Goal: Check status: Check status

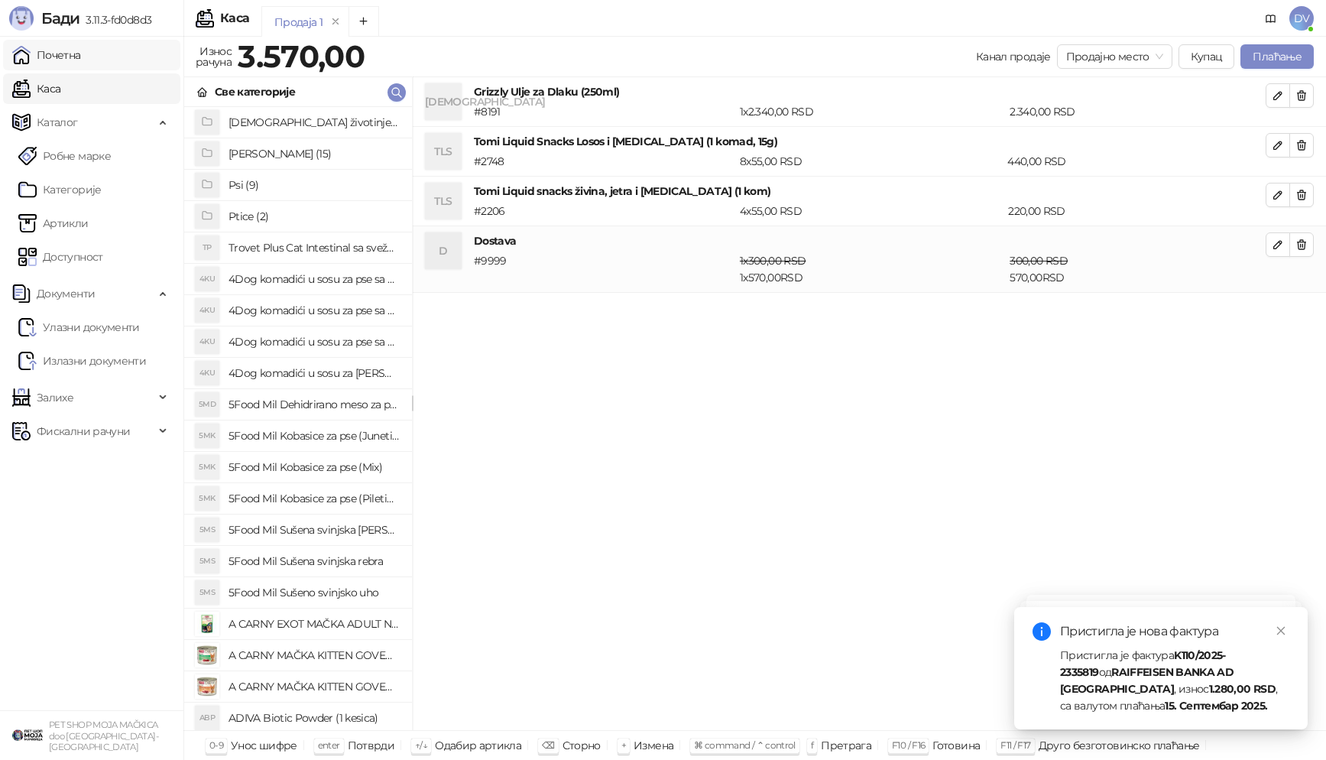
click at [81, 49] on link "Почетна" at bounding box center [46, 55] width 69 height 31
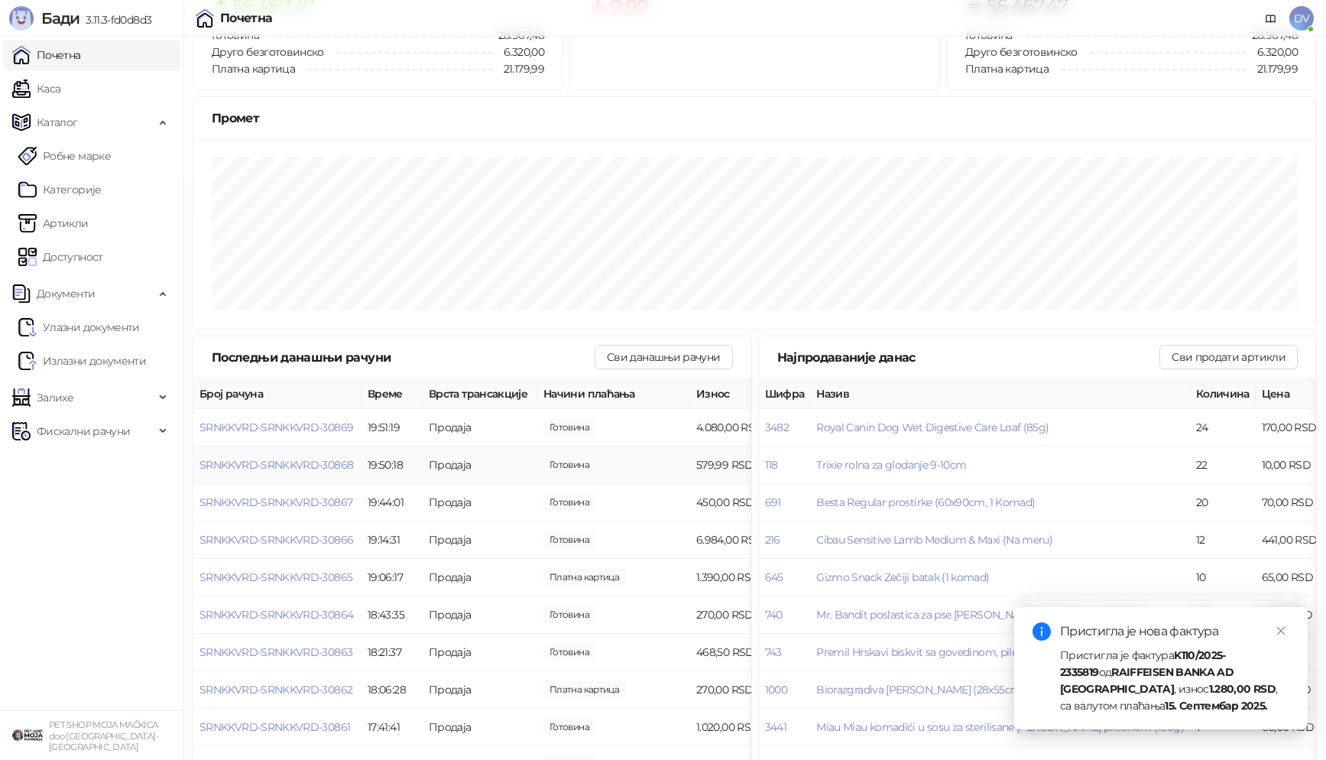
scroll to position [103, 0]
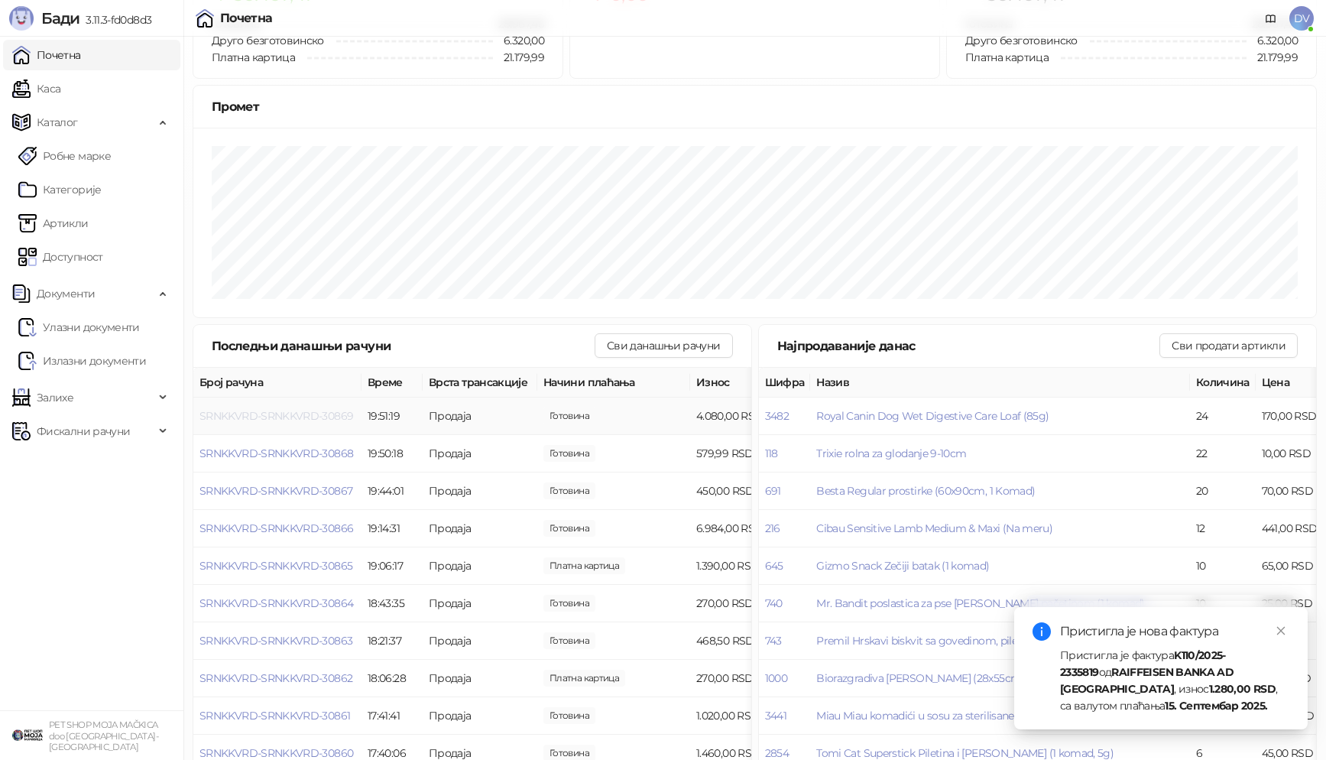
click at [330, 413] on span "SRNKKVRD-SRNKKVRD-30869" at bounding box center [277, 416] width 154 height 14
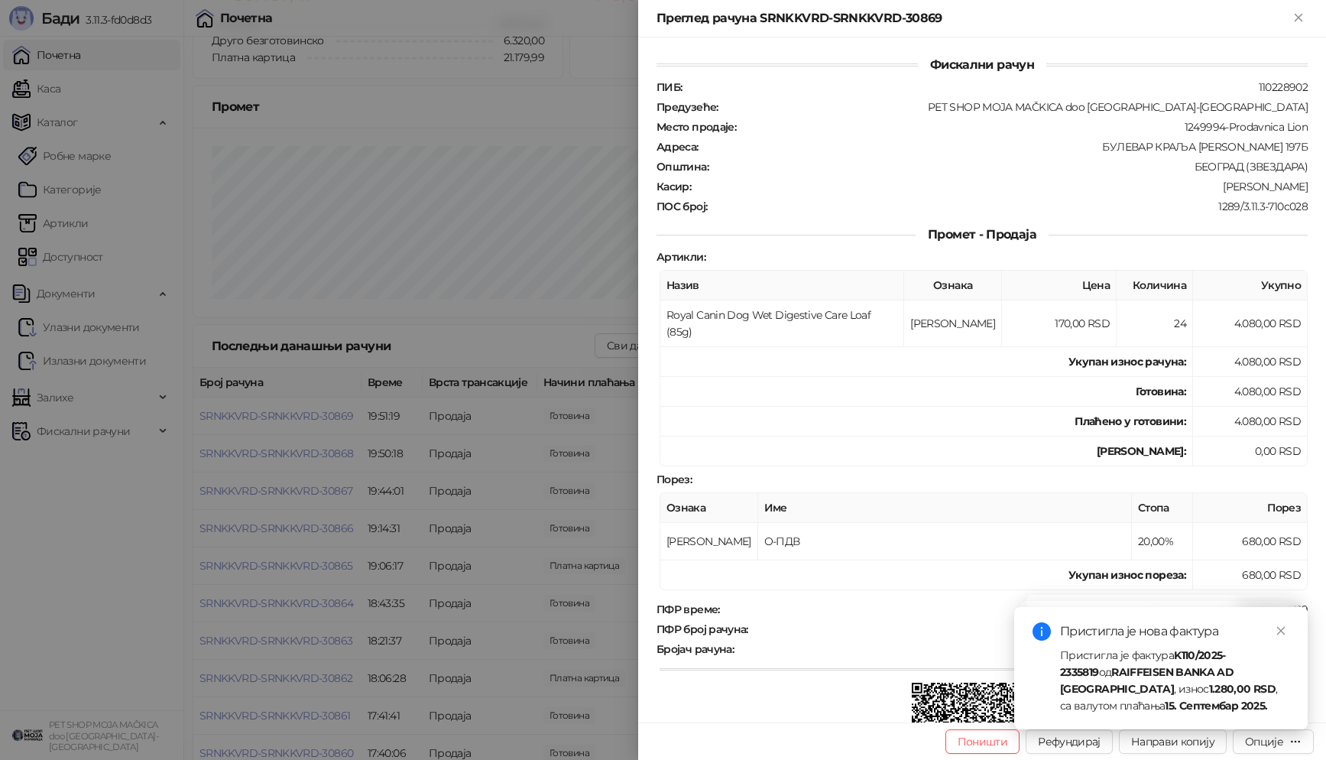
click at [370, 487] on div at bounding box center [663, 380] width 1326 height 760
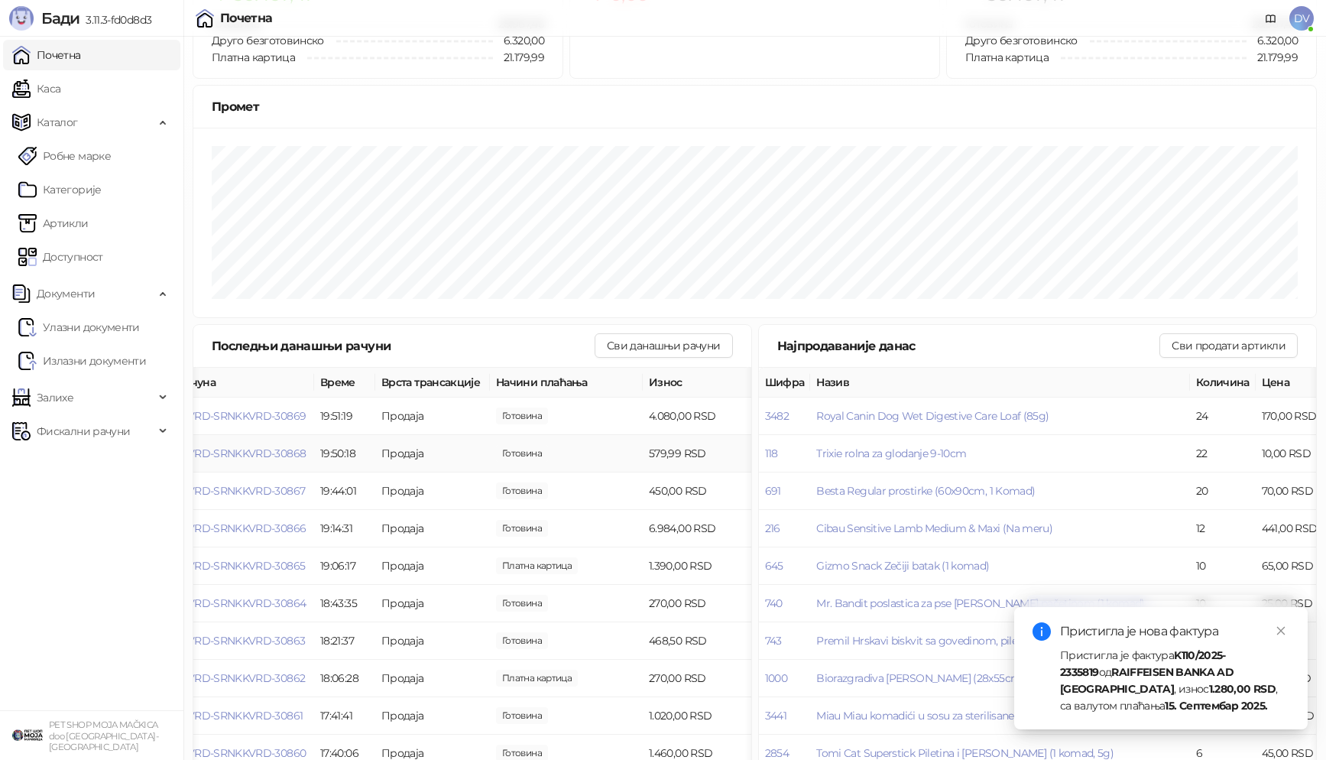
scroll to position [0, 54]
click at [277, 514] on td "SRNKKVRD-SRNKKVRD-30866" at bounding box center [224, 528] width 168 height 37
click at [271, 528] on span "SRNKKVRD-SRNKKVRD-30866" at bounding box center [223, 528] width 154 height 14
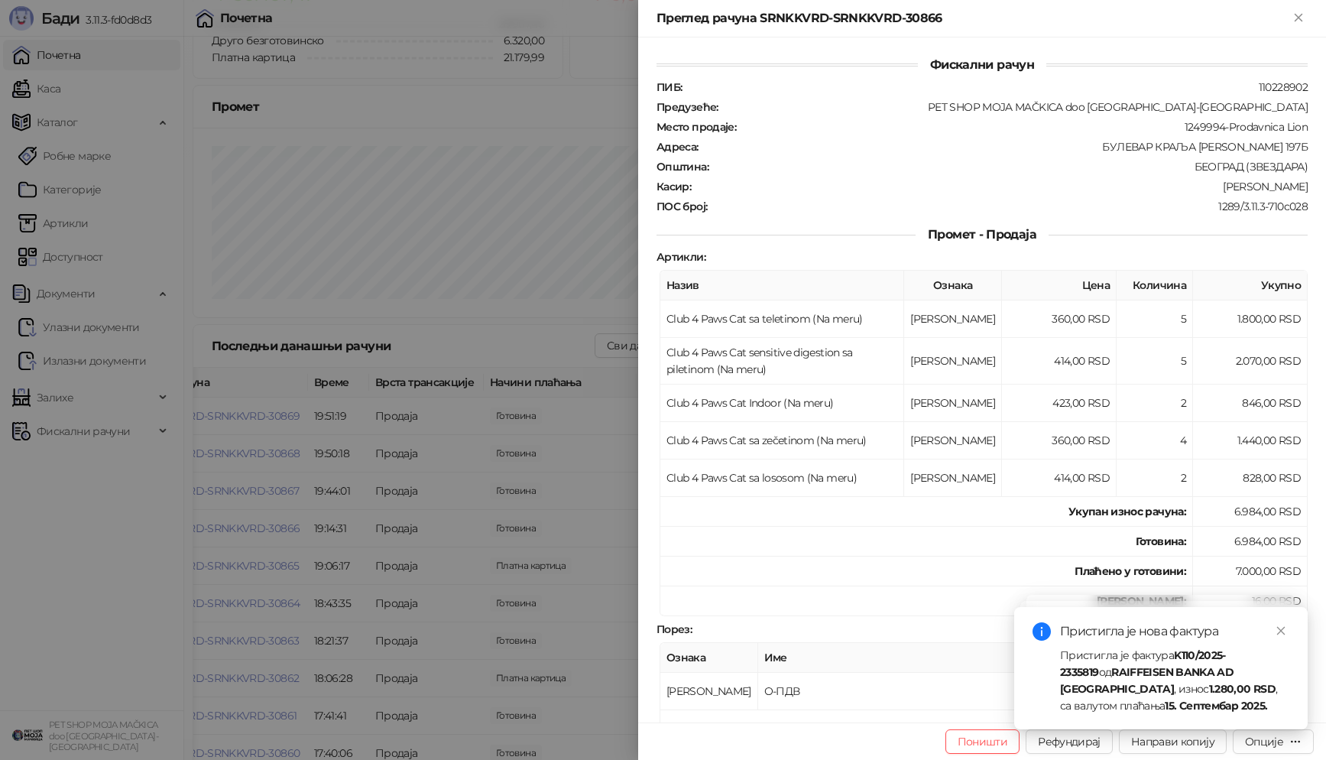
click at [314, 597] on div at bounding box center [663, 380] width 1326 height 760
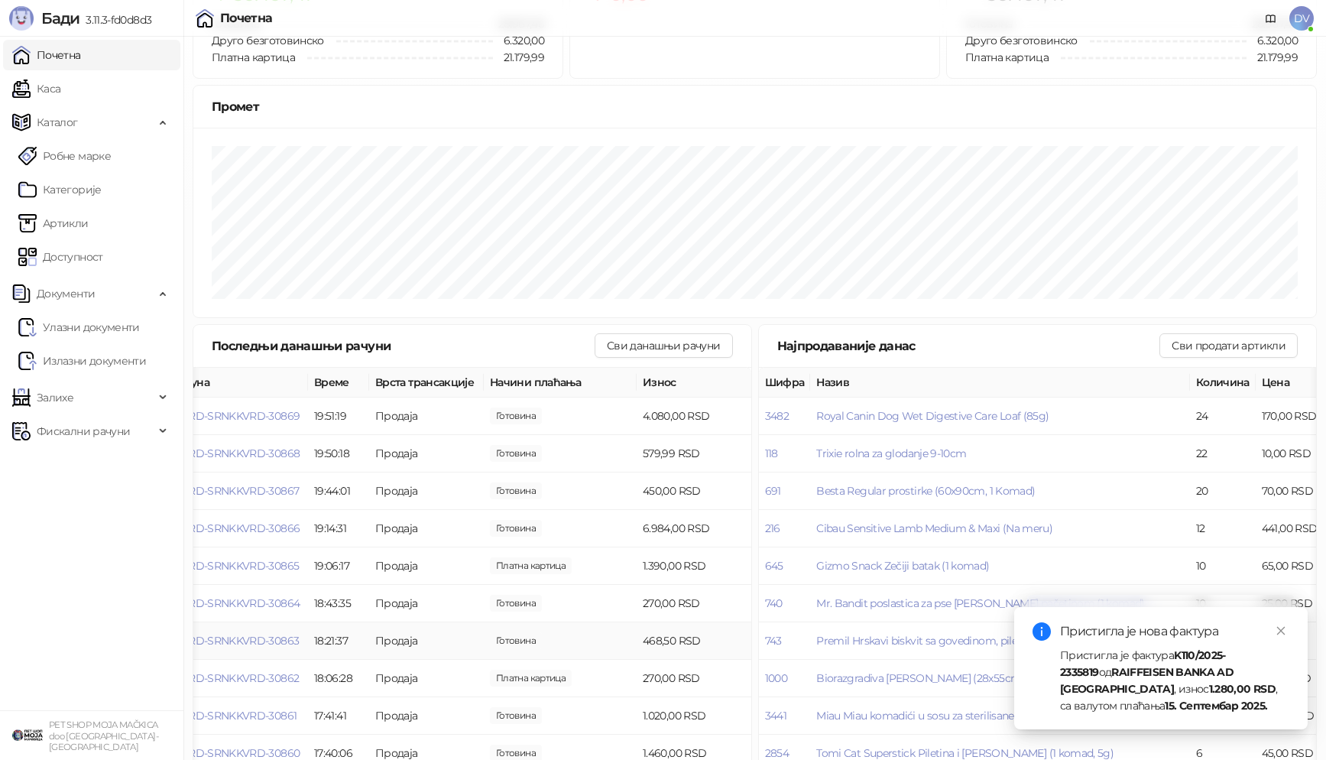
scroll to position [125, 0]
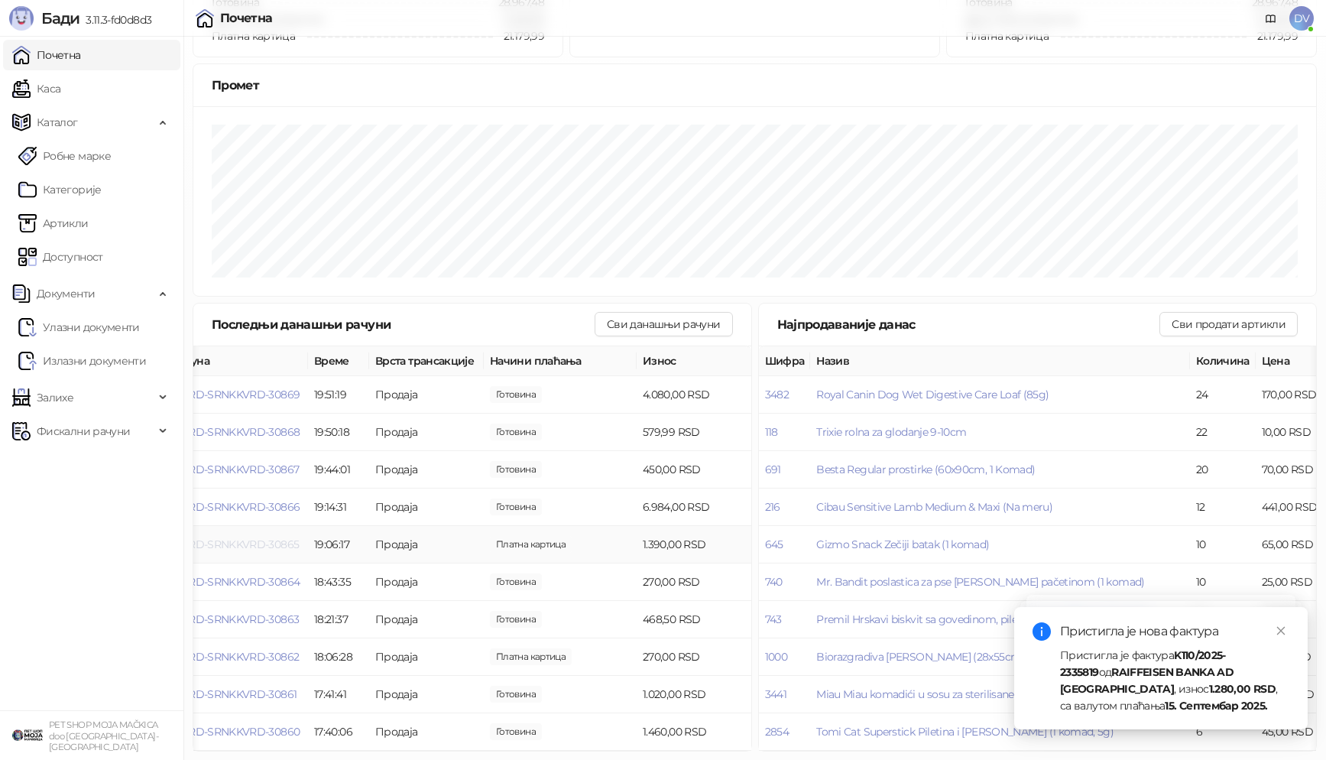
click at [262, 541] on span "SRNKKVRD-SRNKKVRD-30865" at bounding box center [222, 544] width 153 height 14
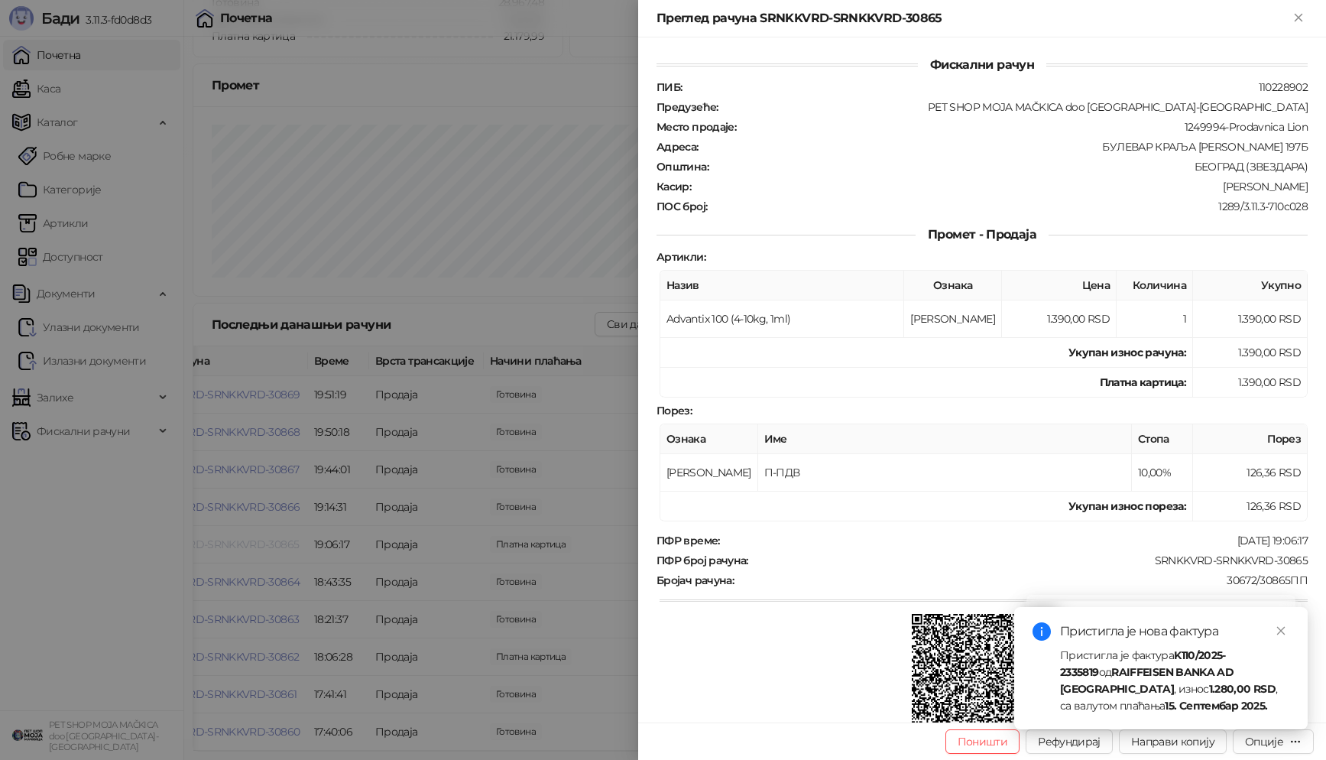
click at [262, 541] on div at bounding box center [663, 380] width 1326 height 760
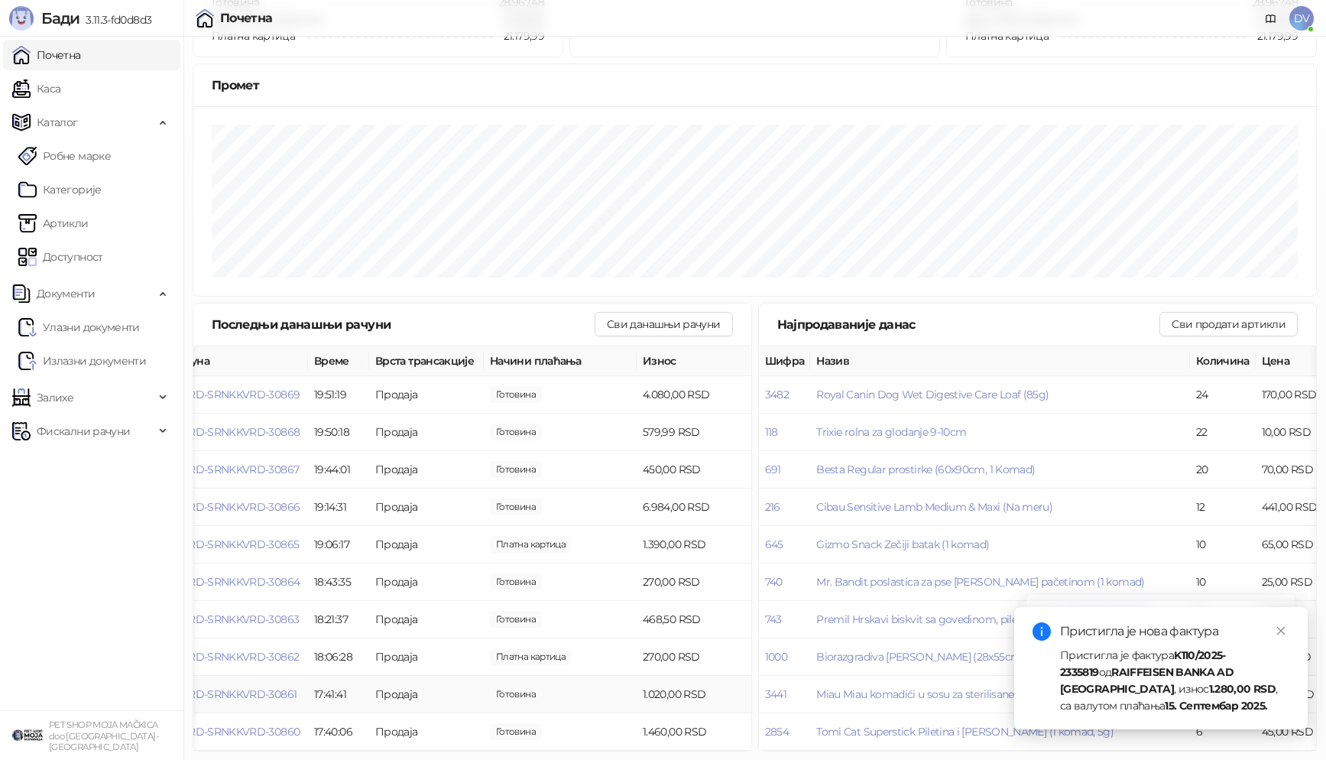
click at [235, 683] on td "SRNKKVRD-SRNKKVRD-30861" at bounding box center [224, 694] width 168 height 37
click at [245, 689] on span "SRNKKVRD-SRNKKVRD-30861" at bounding box center [221, 694] width 151 height 14
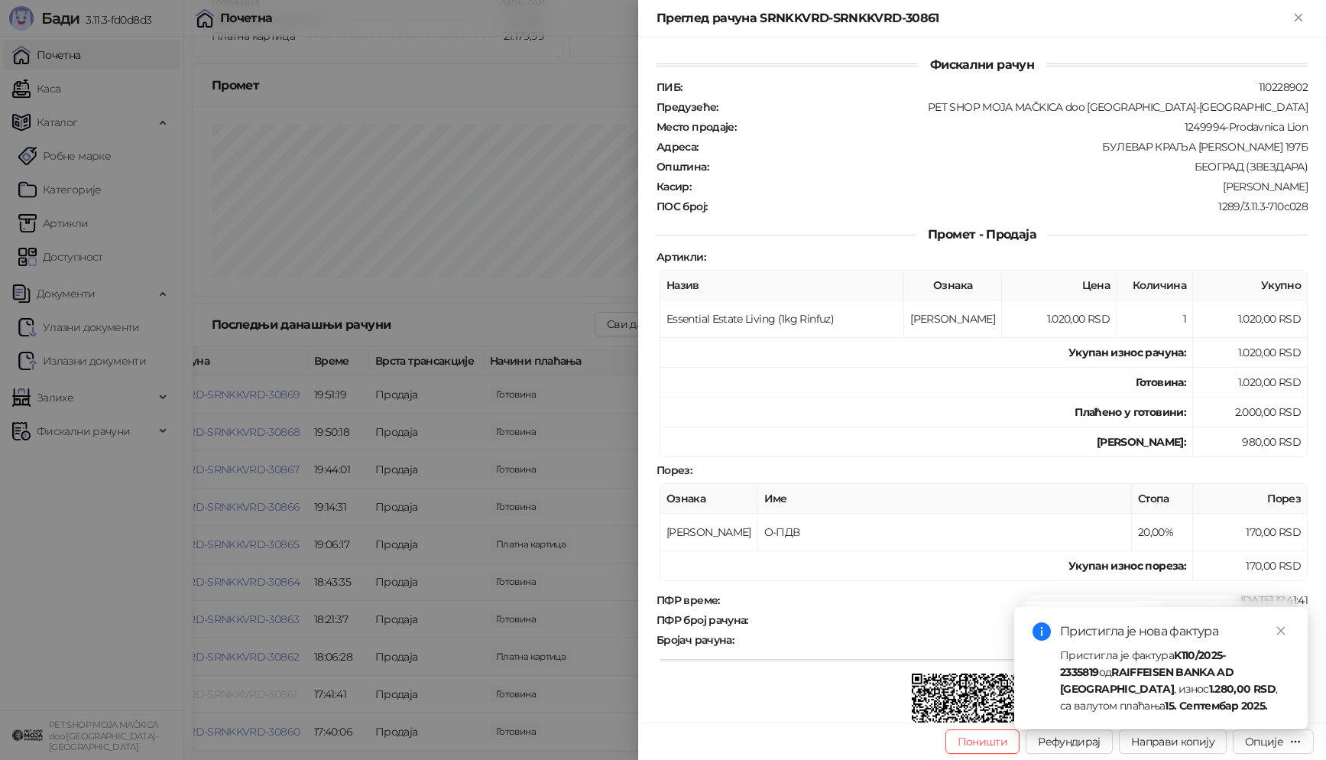
click at [245, 689] on div at bounding box center [663, 380] width 1326 height 760
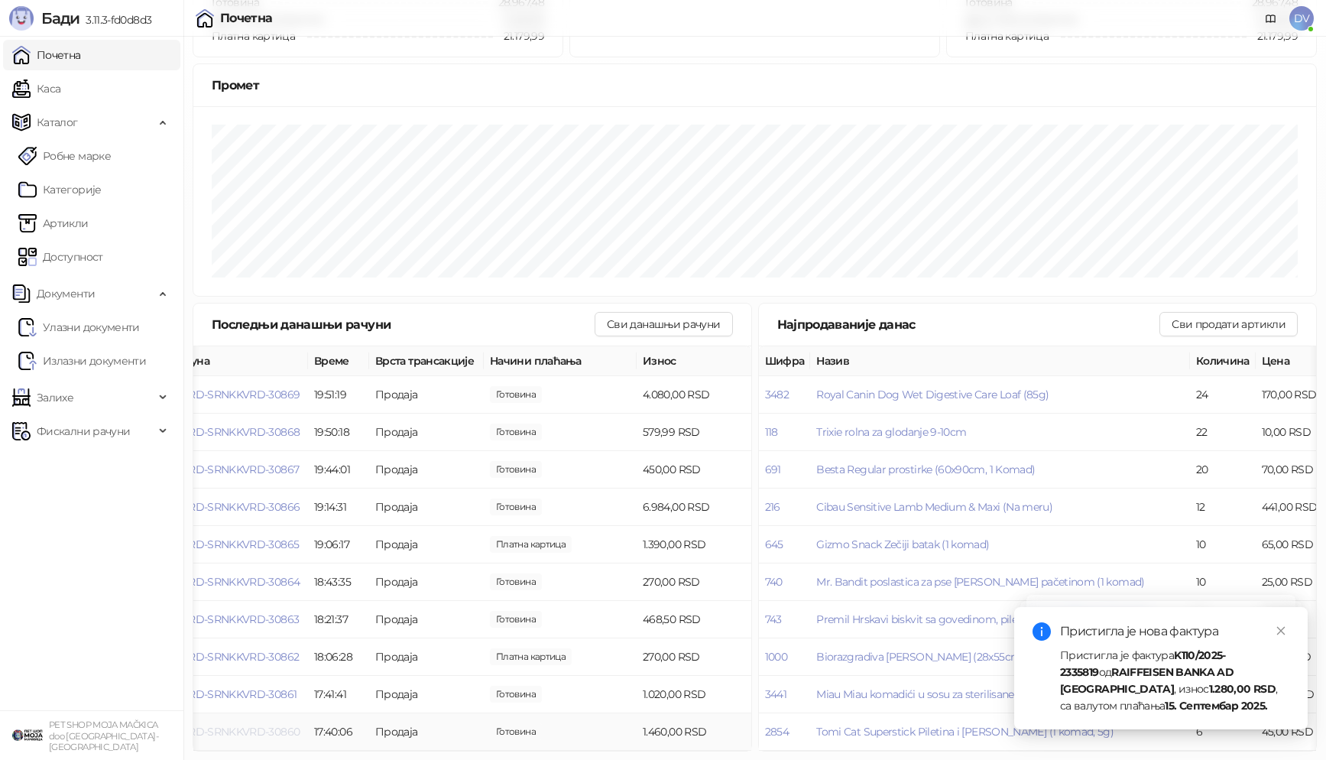
click at [248, 730] on span "SRNKKVRD-SRNKKVRD-30860" at bounding box center [223, 732] width 154 height 14
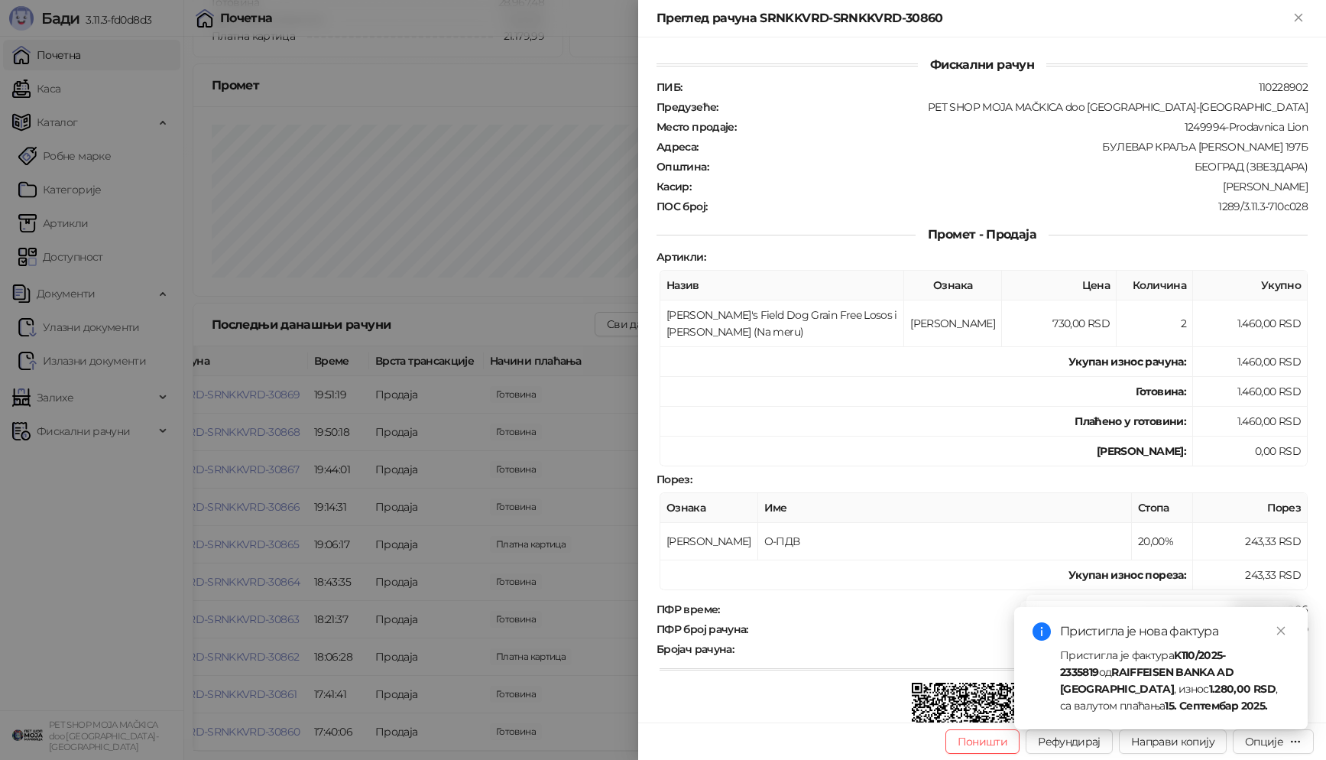
click at [251, 717] on div at bounding box center [663, 380] width 1326 height 760
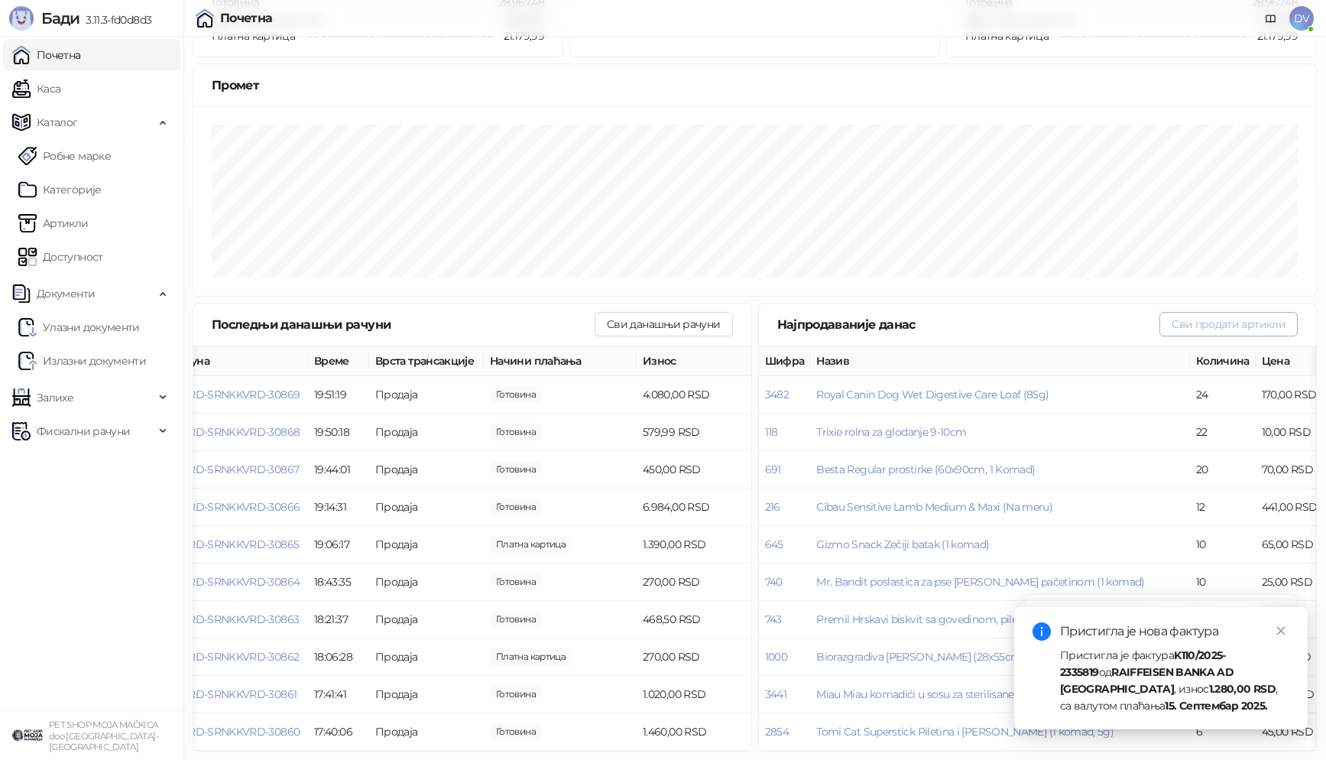
click at [1208, 320] on button "Сви продати артикли" at bounding box center [1229, 324] width 138 height 24
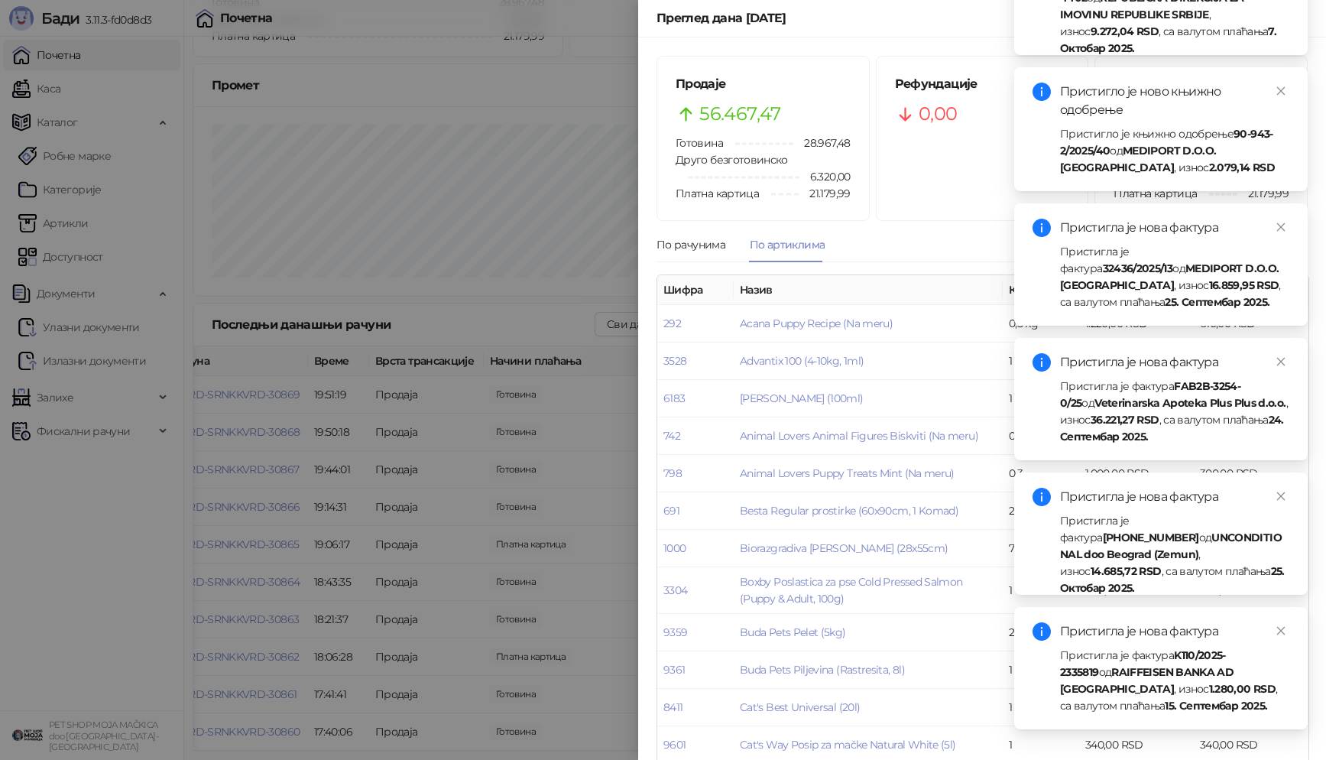
click at [1280, 621] on div "Пристигла је нова фактура Пристигла је фактура K110/2025-2335819 од RAIFFEISEN …" at bounding box center [1161, 668] width 294 height 122
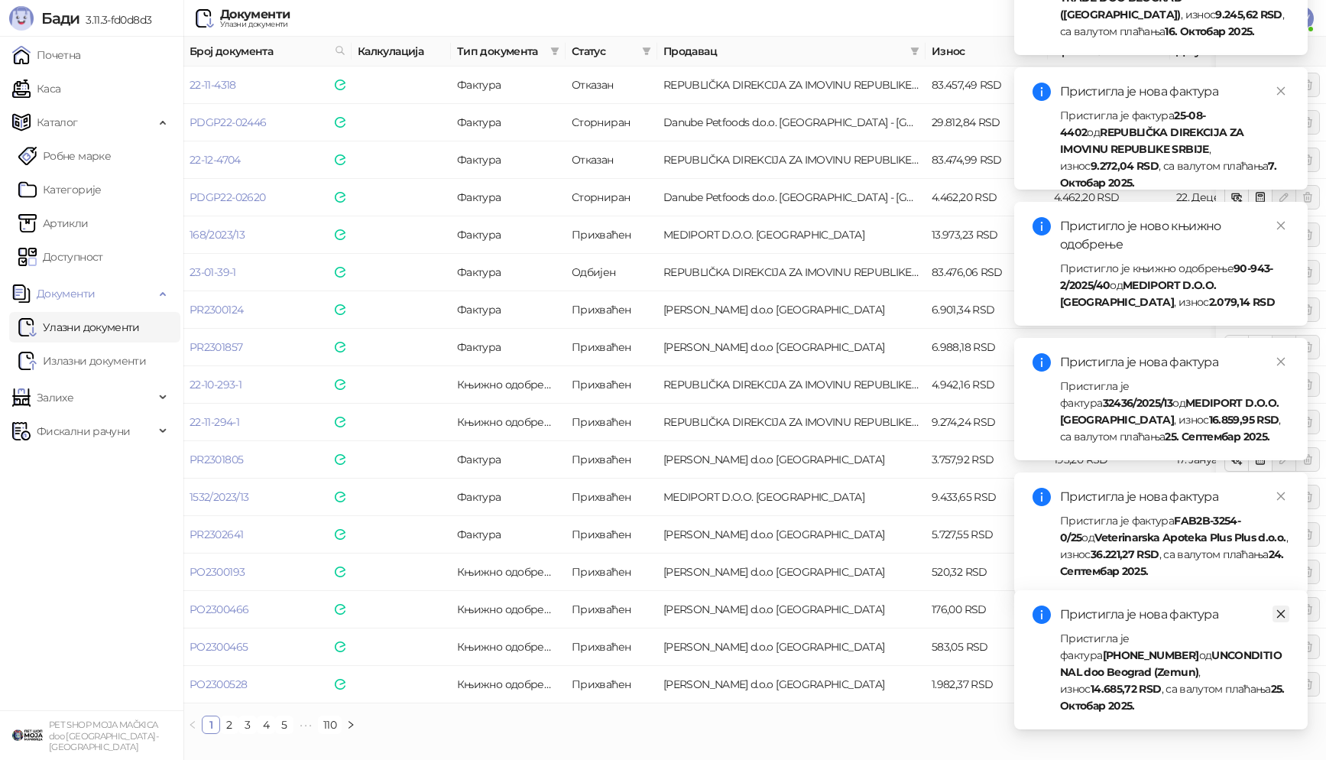
click at [1279, 619] on icon "close" at bounding box center [1281, 613] width 11 height 11
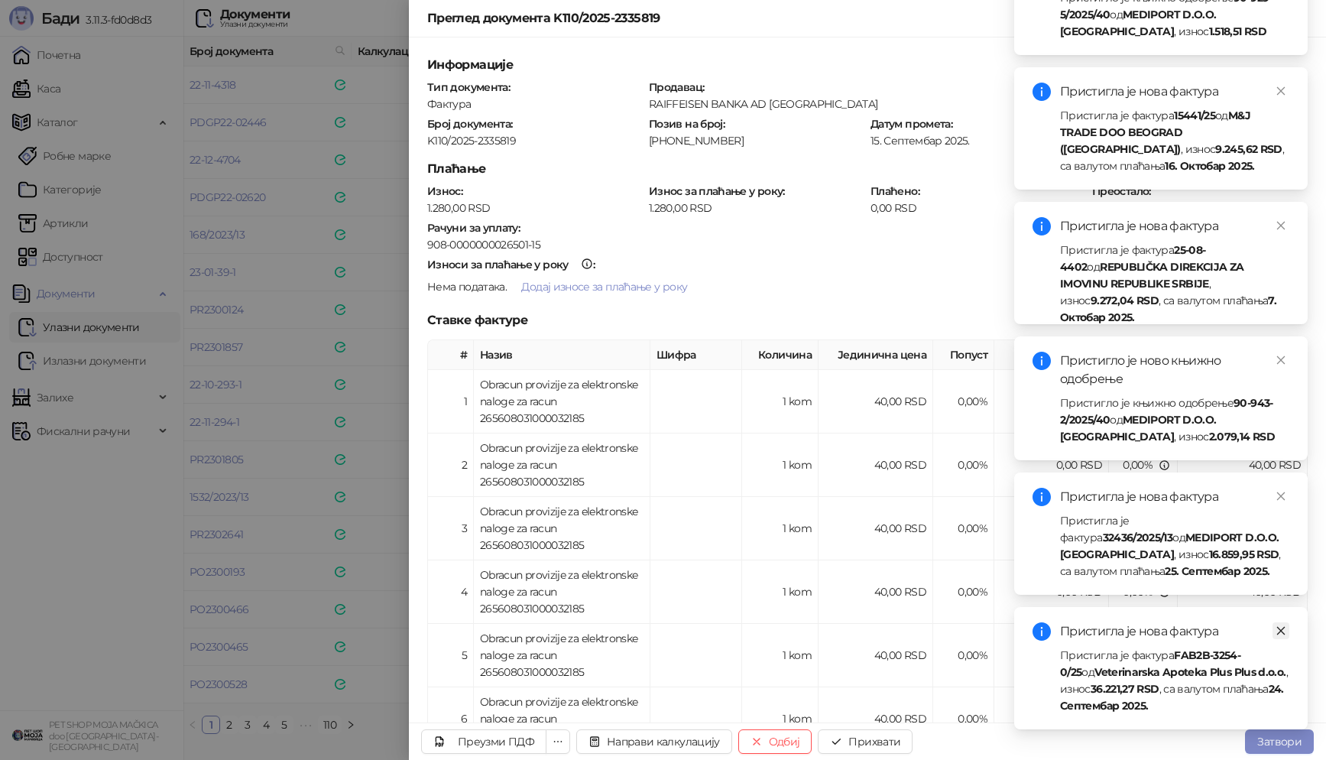
click at [1279, 626] on icon "close" at bounding box center [1281, 630] width 11 height 11
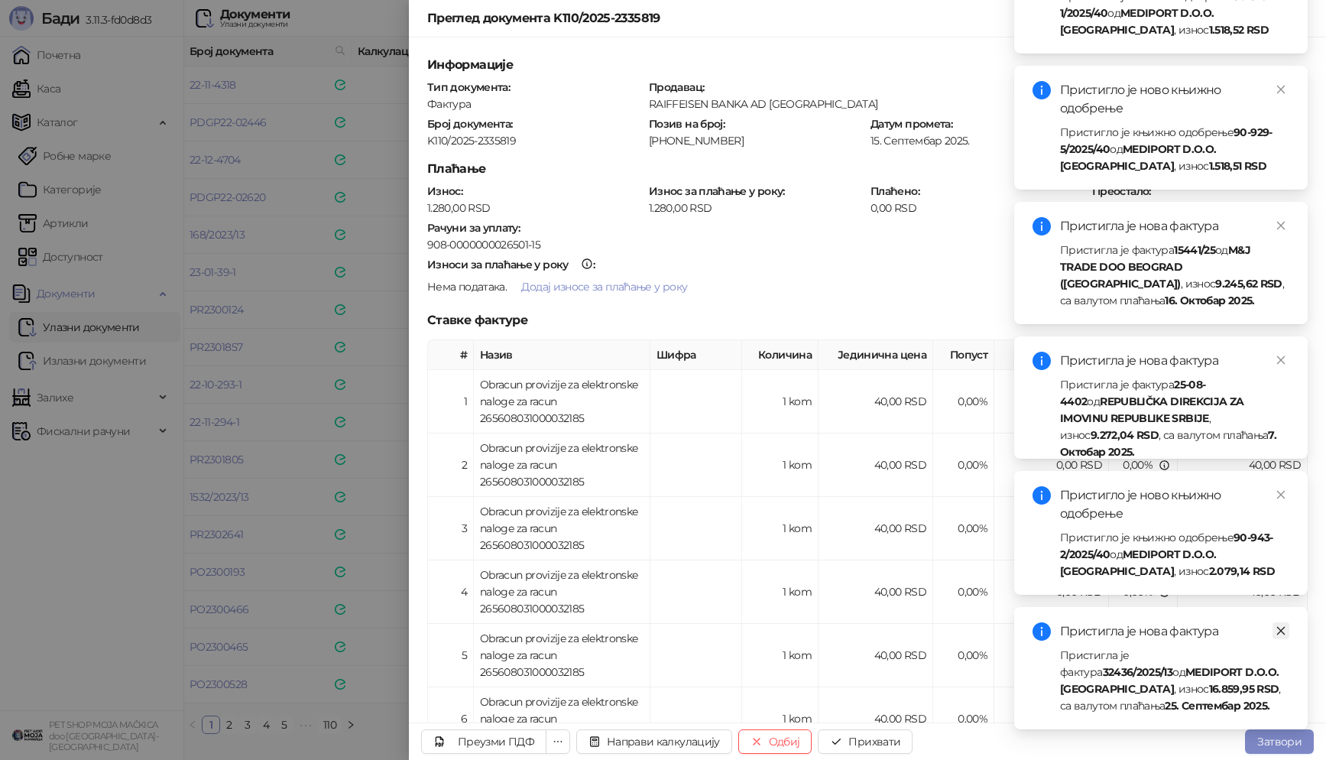
click at [1279, 628] on icon "close" at bounding box center [1281, 630] width 11 height 11
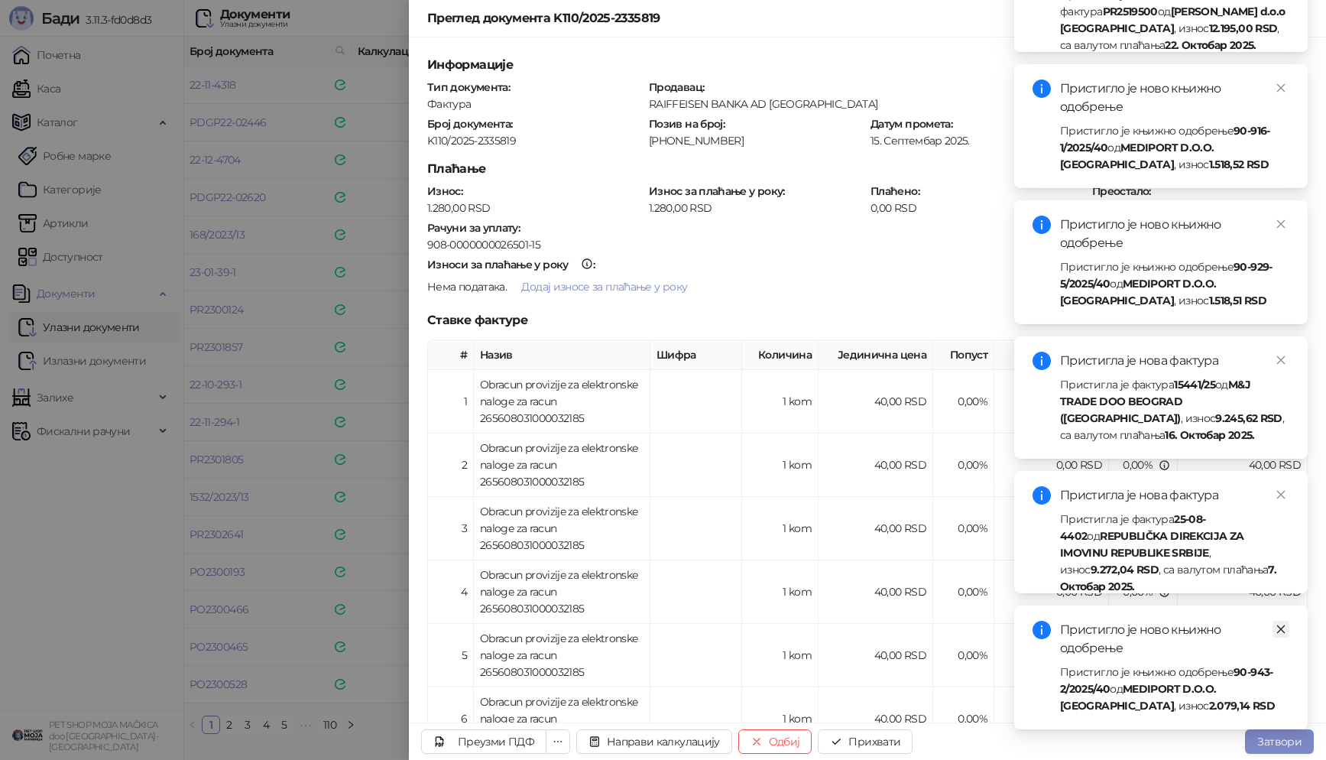
click at [1282, 621] on link "Close" at bounding box center [1281, 629] width 17 height 17
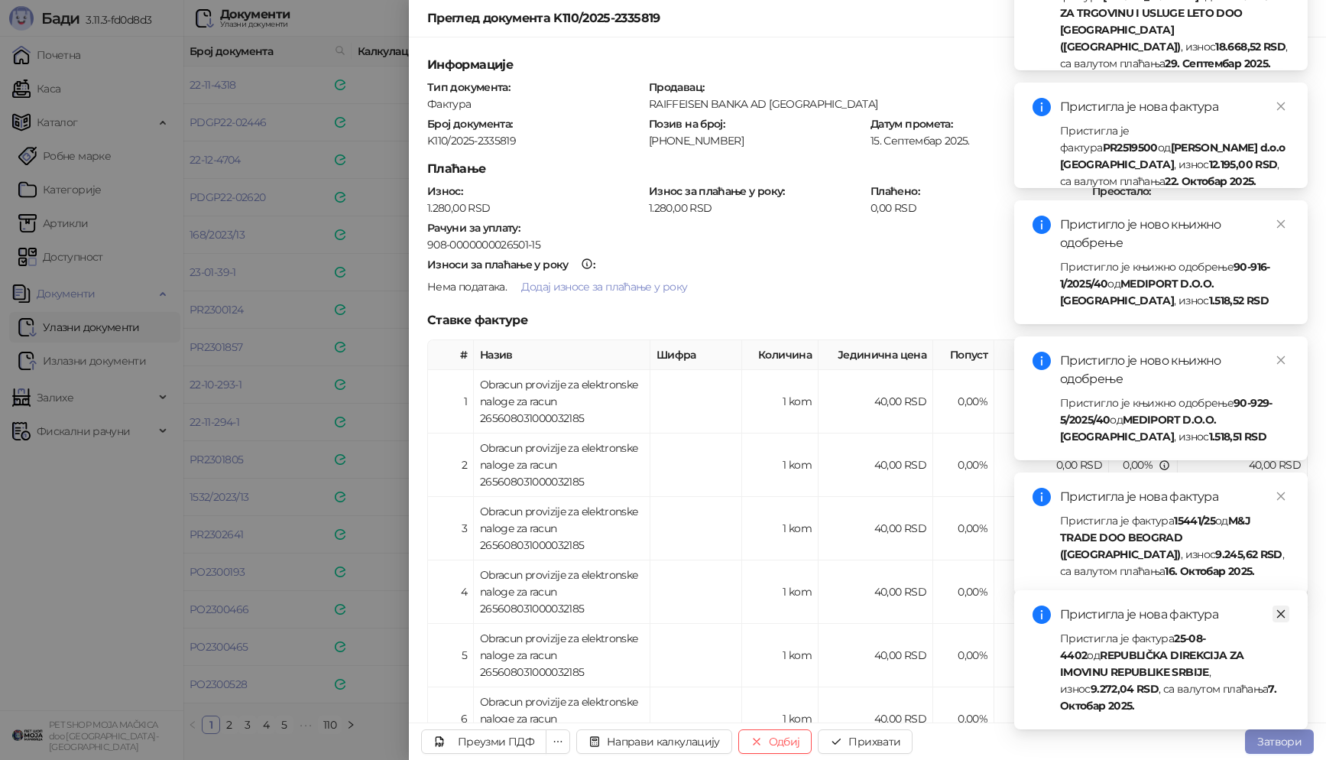
click at [1281, 619] on icon "close" at bounding box center [1281, 613] width 11 height 11
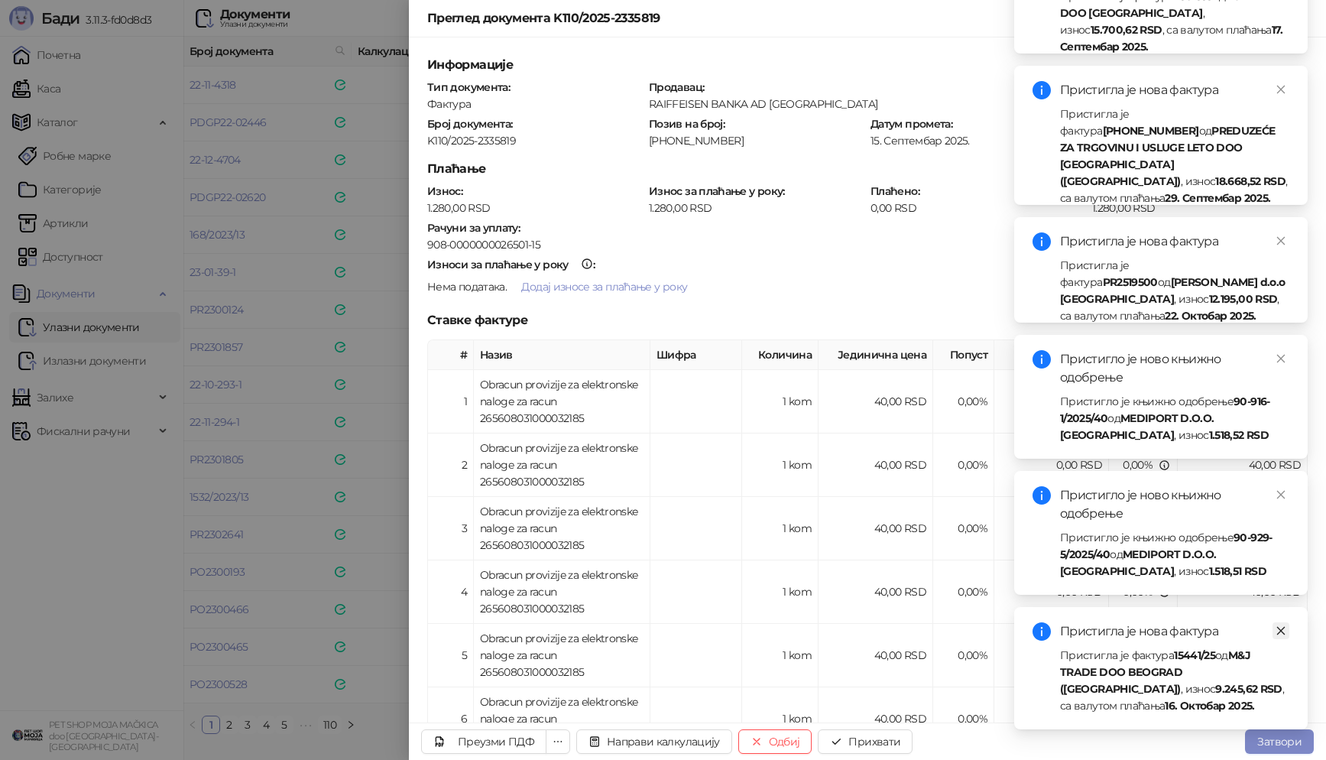
click at [1281, 627] on icon "close" at bounding box center [1281, 630] width 11 height 11
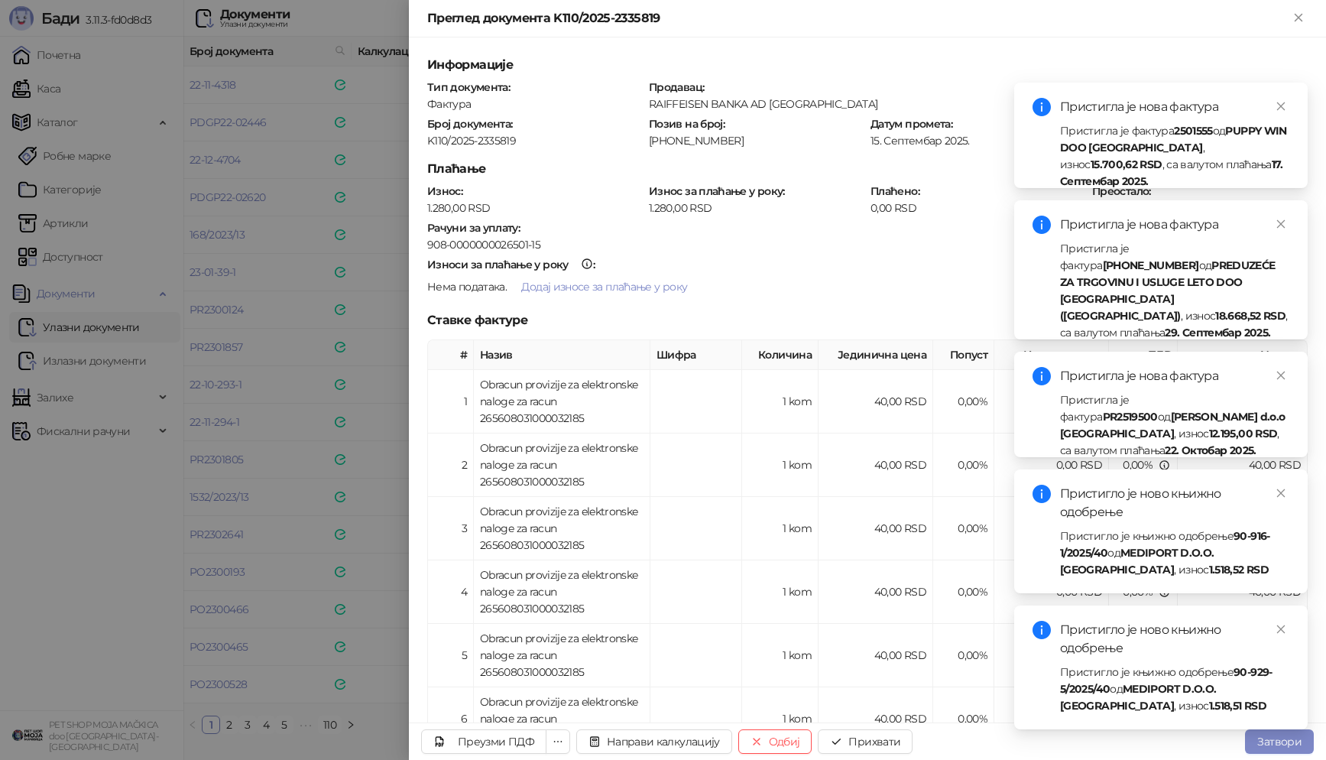
click at [1281, 627] on icon "close" at bounding box center [1281, 629] width 11 height 11
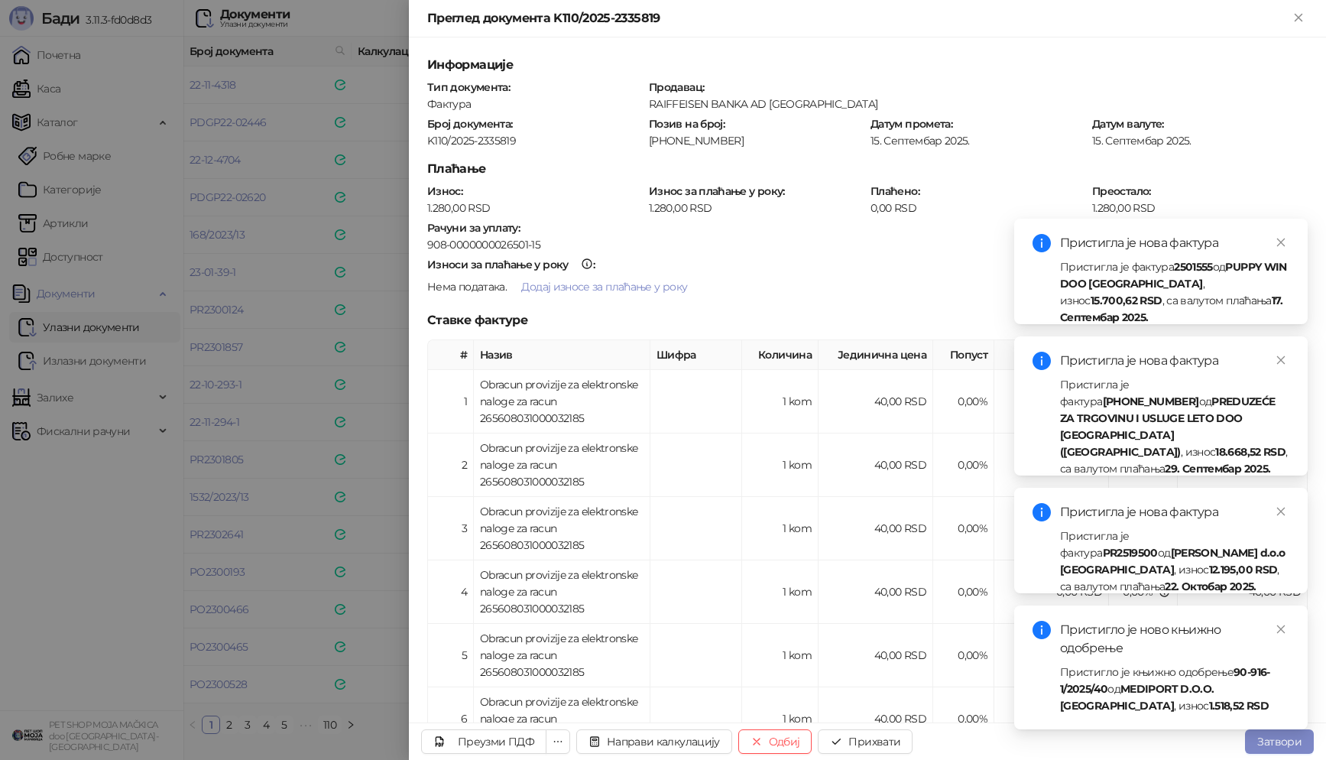
click at [1281, 627] on icon "close" at bounding box center [1281, 629] width 11 height 11
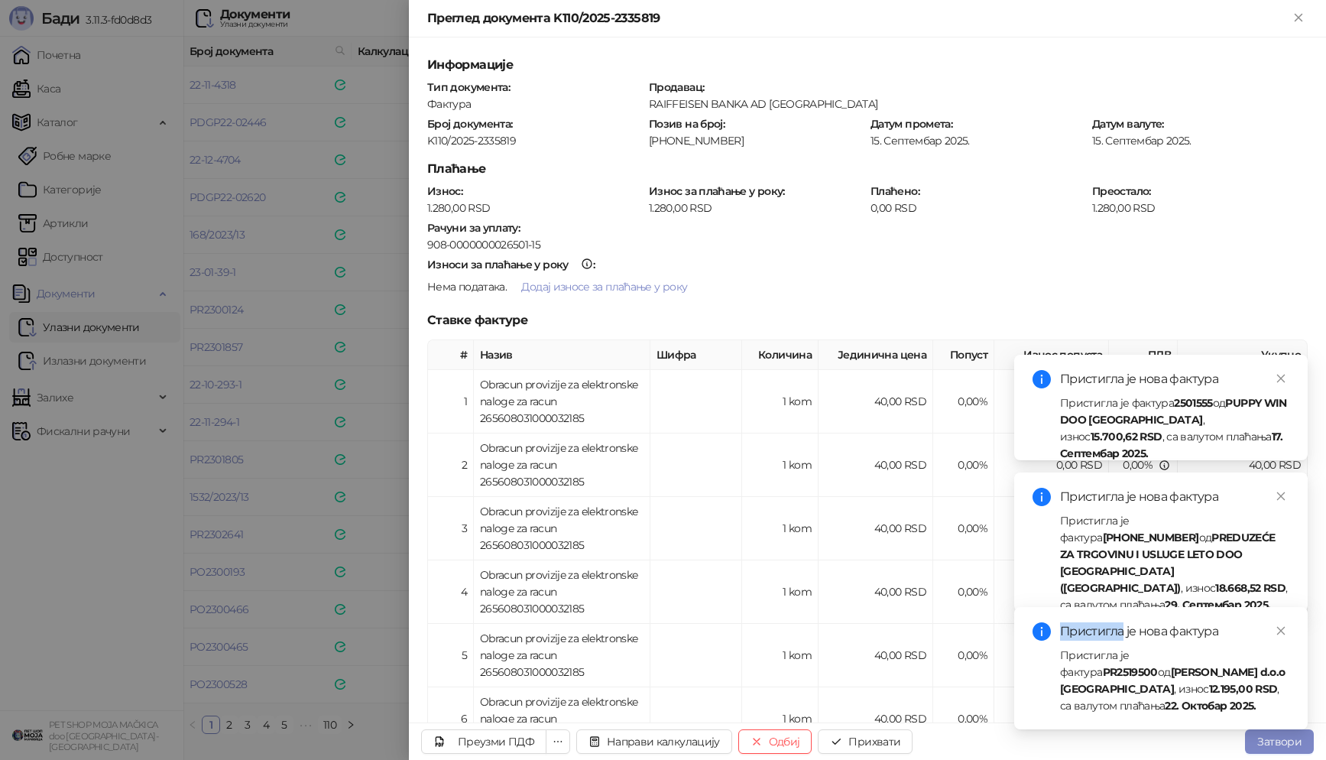
click at [1281, 627] on div "Пристигла је нова фактура Пристигла је фактура PR2519500 од [PERSON_NAME] d.o.o…" at bounding box center [1161, 668] width 294 height 122
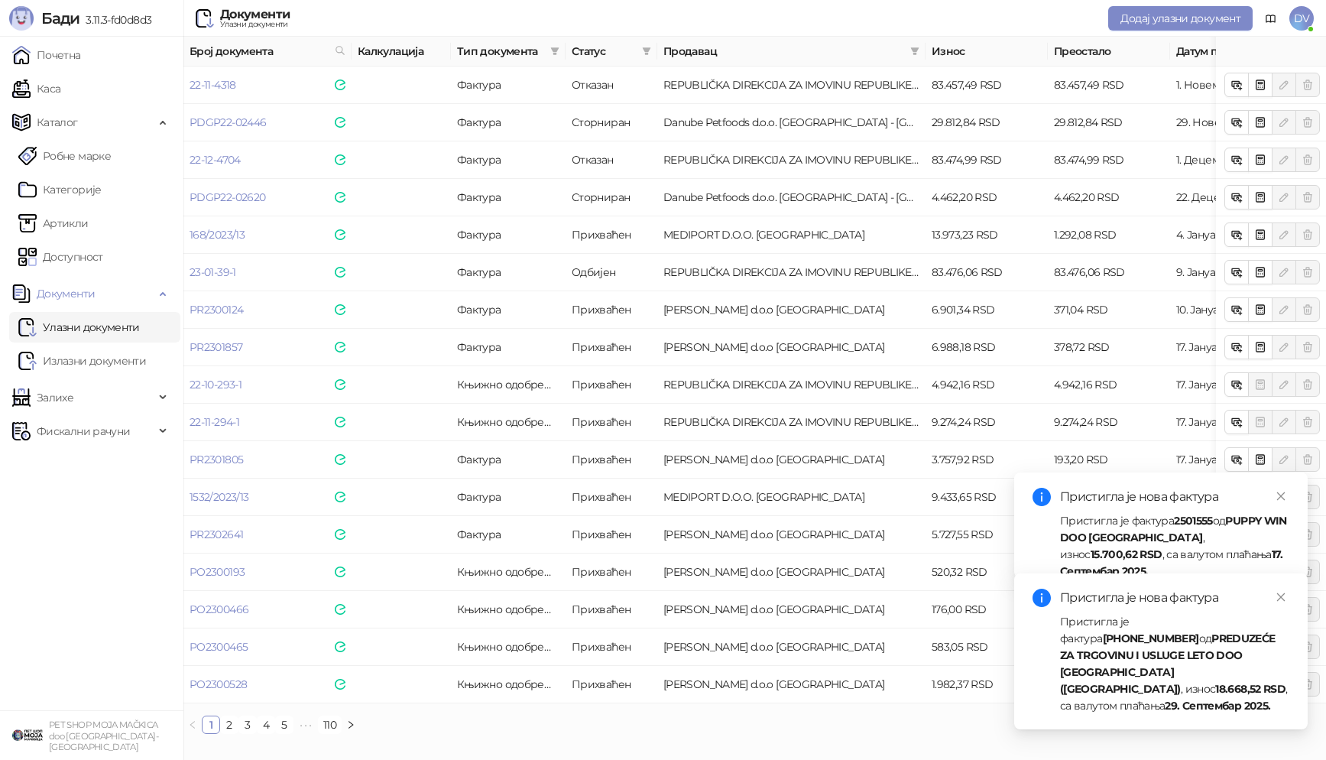
click at [1276, 651] on strong "PREDUZEĆE ZA TRGOVINU I USLUGE LETO DOO [GEOGRAPHIC_DATA] ([GEOGRAPHIC_DATA])" at bounding box center [1168, 663] width 216 height 64
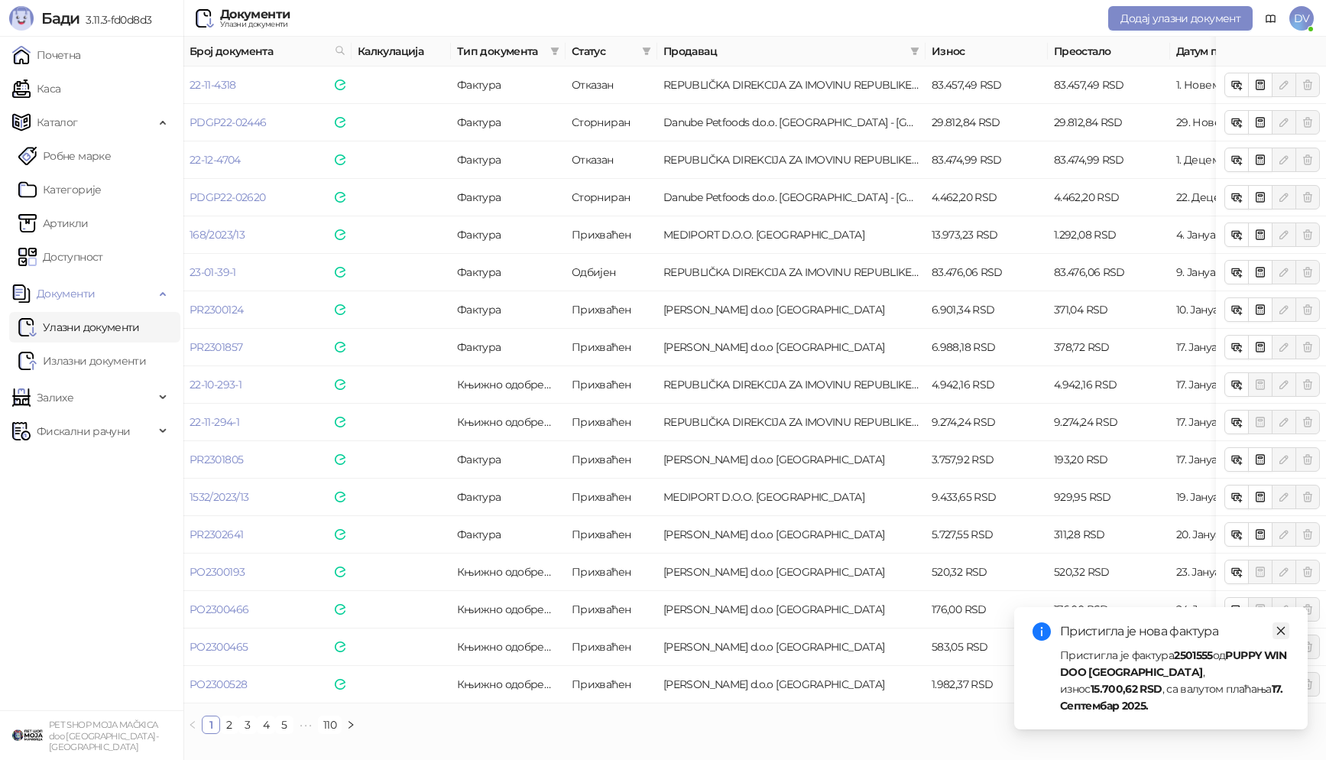
click at [1282, 639] on link "Close" at bounding box center [1281, 630] width 17 height 17
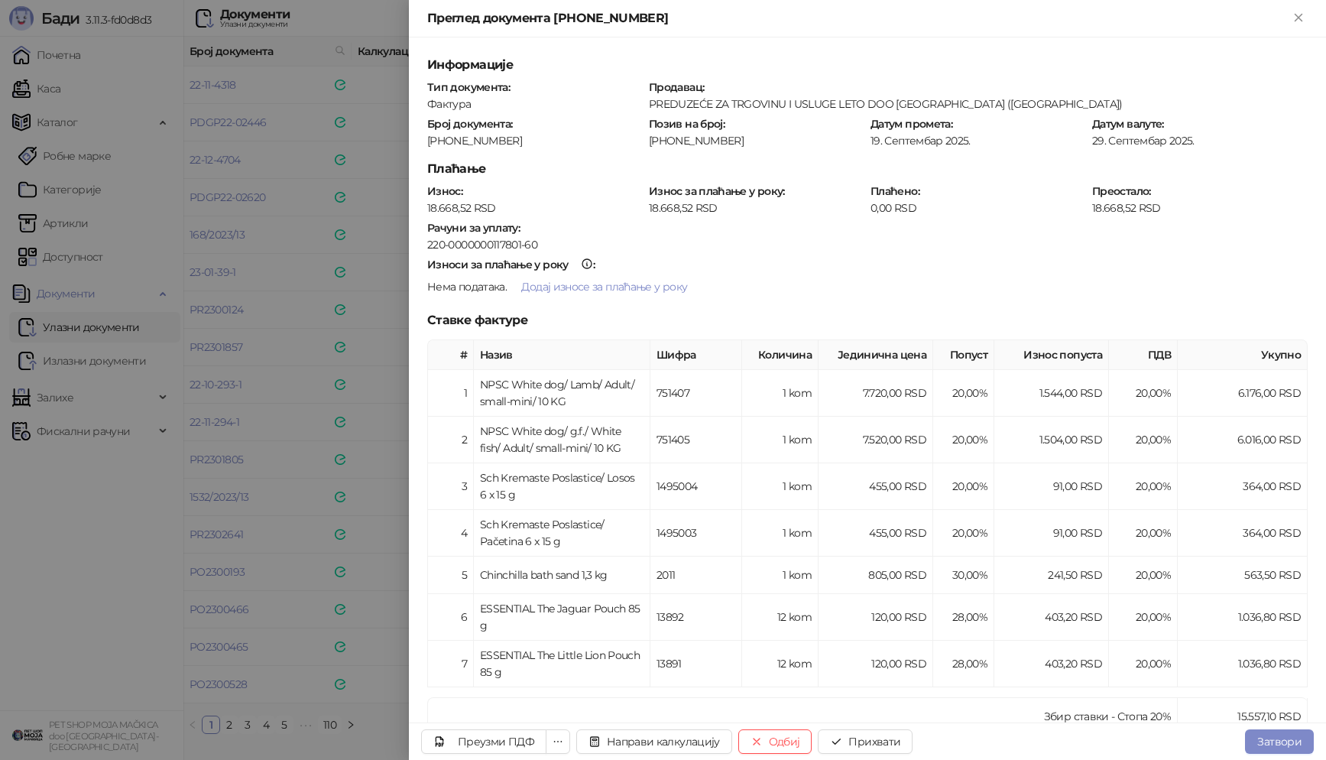
click at [63, 34] on div at bounding box center [663, 380] width 1326 height 760
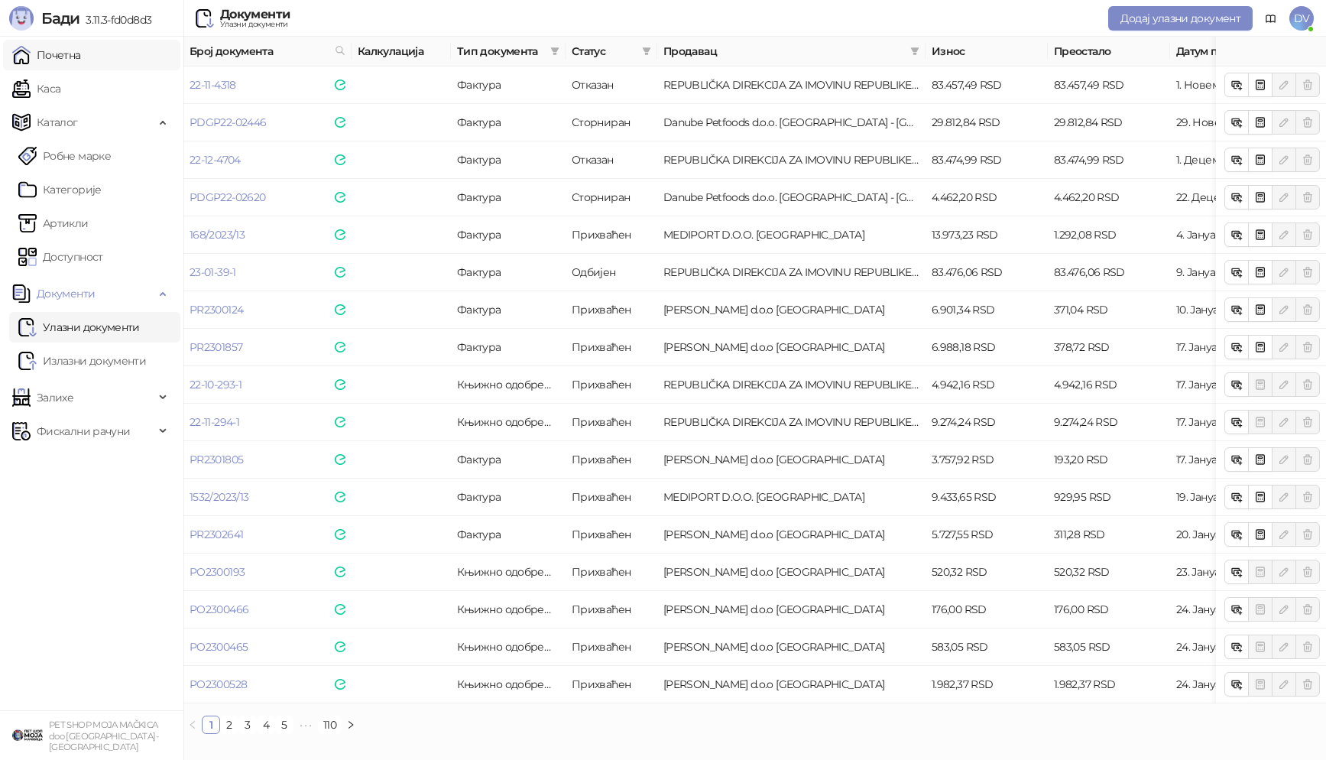
click at [77, 54] on link "Почетна" at bounding box center [46, 55] width 69 height 31
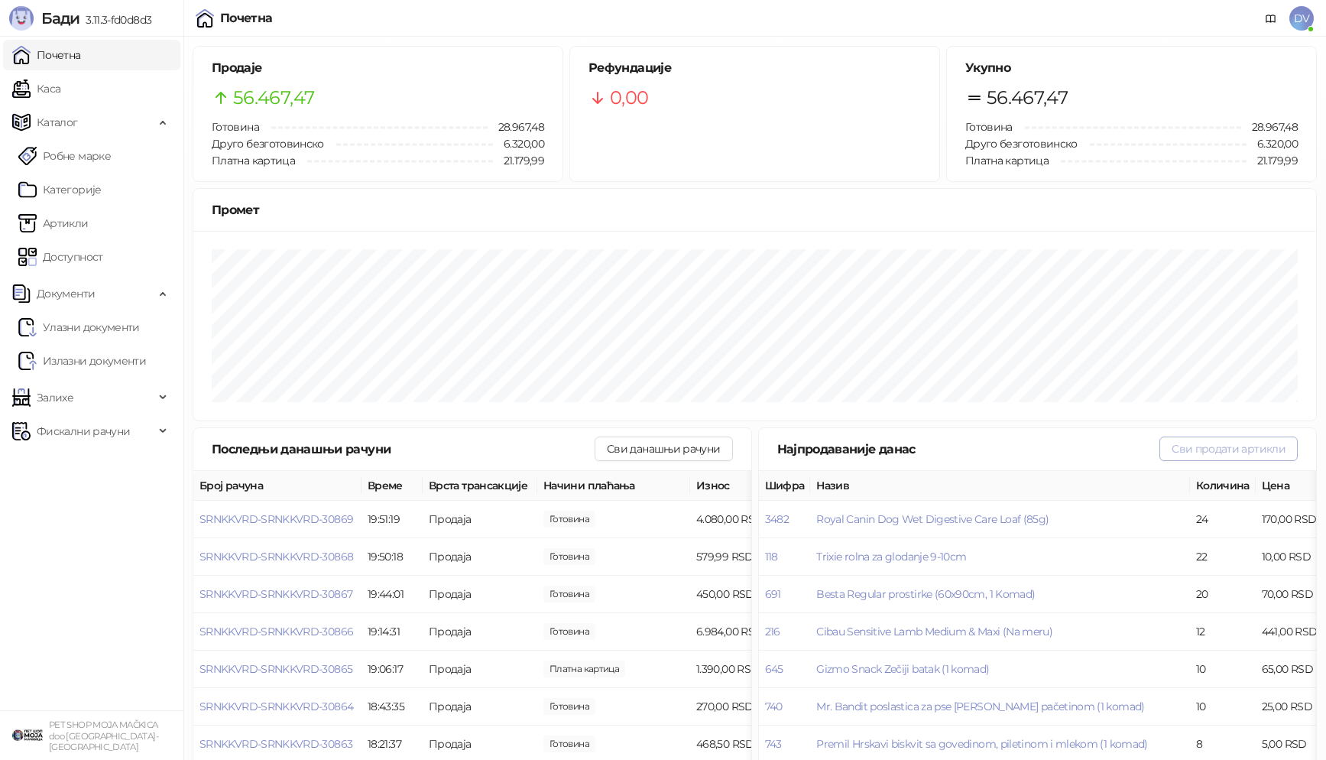
click at [1222, 443] on button "Сви продати артикли" at bounding box center [1229, 448] width 138 height 24
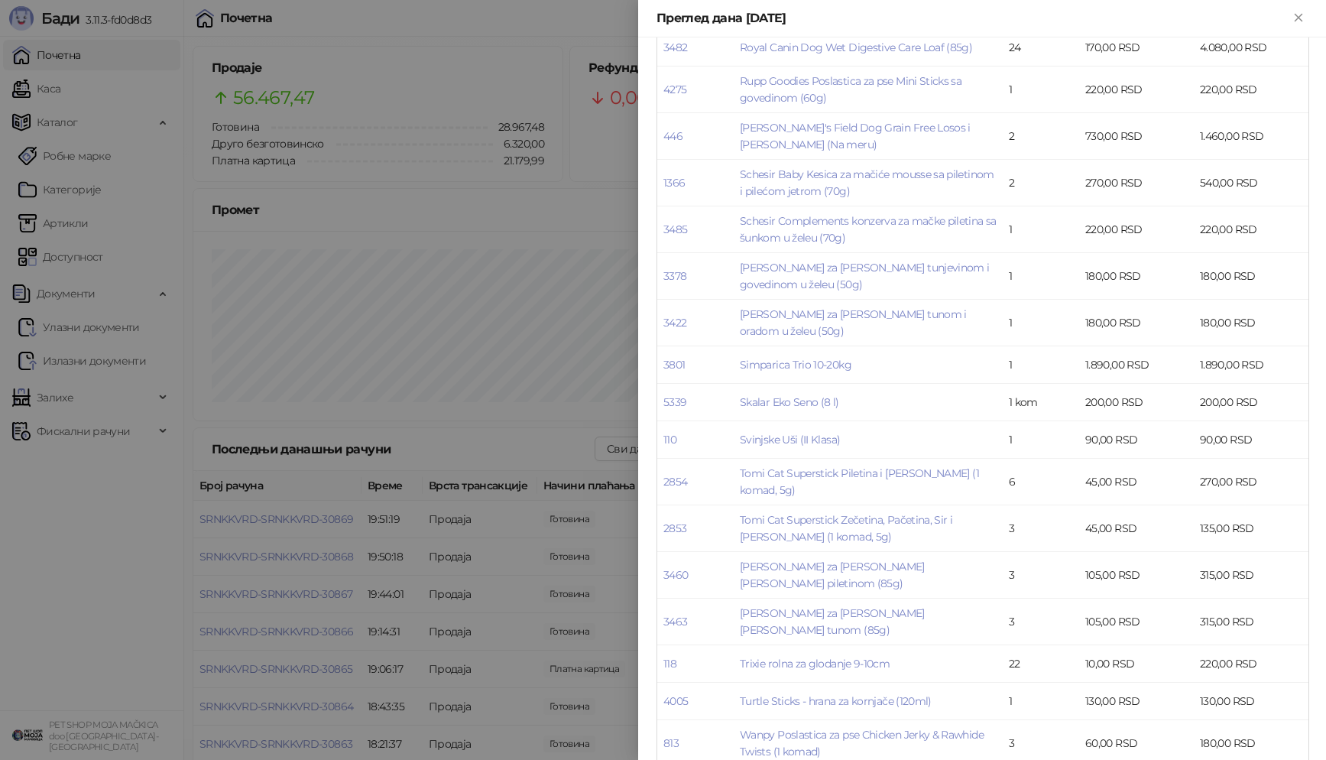
scroll to position [3331, 0]
